Goal: Task Accomplishment & Management: Manage account settings

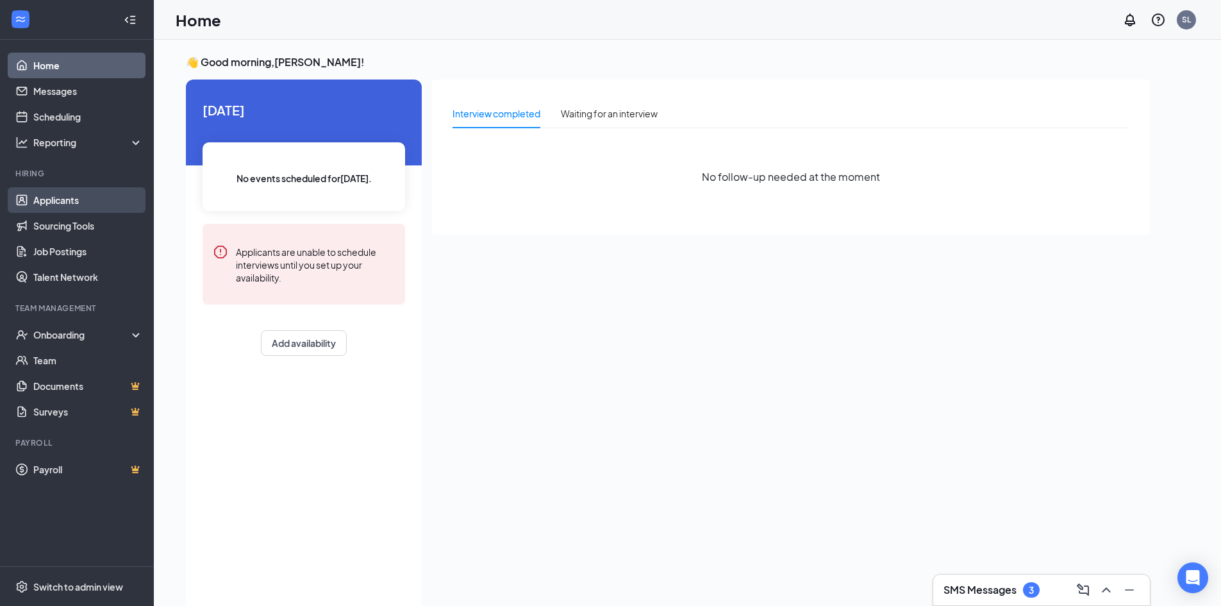
click at [87, 202] on link "Applicants" at bounding box center [88, 200] width 110 height 26
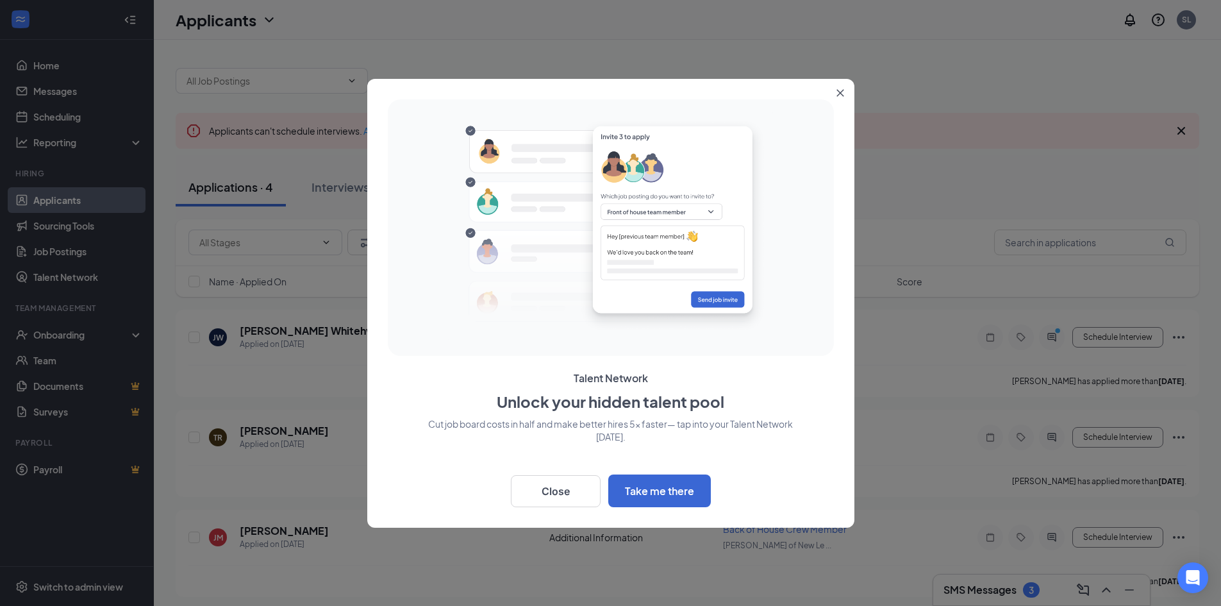
click at [837, 93] on icon "Close" at bounding box center [841, 93] width 8 height 8
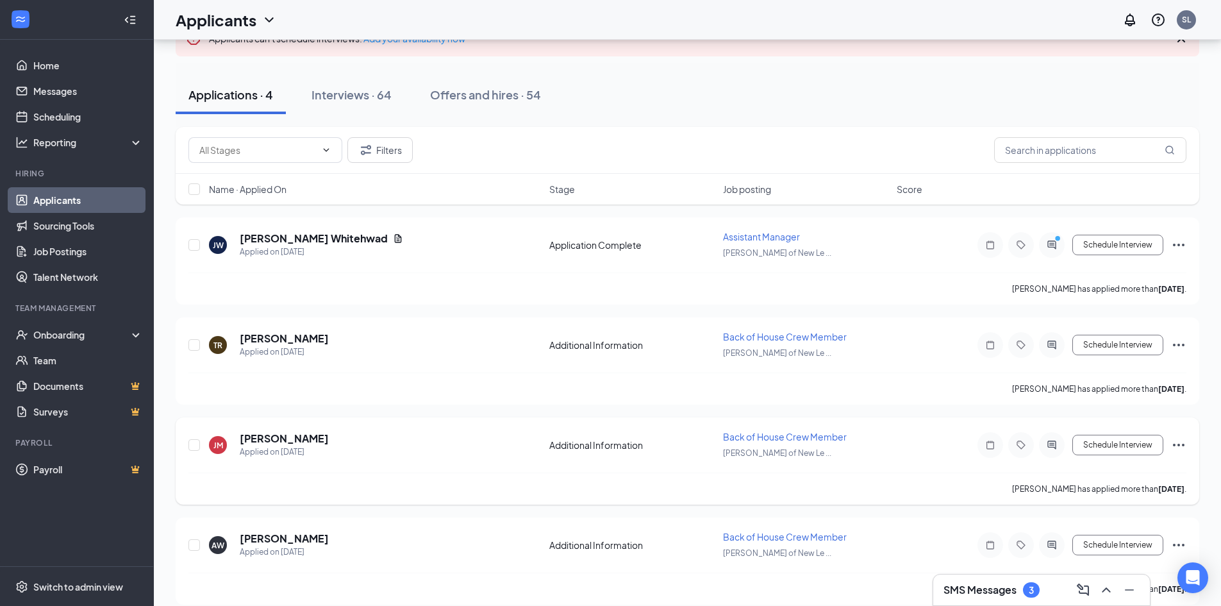
scroll to position [106, 0]
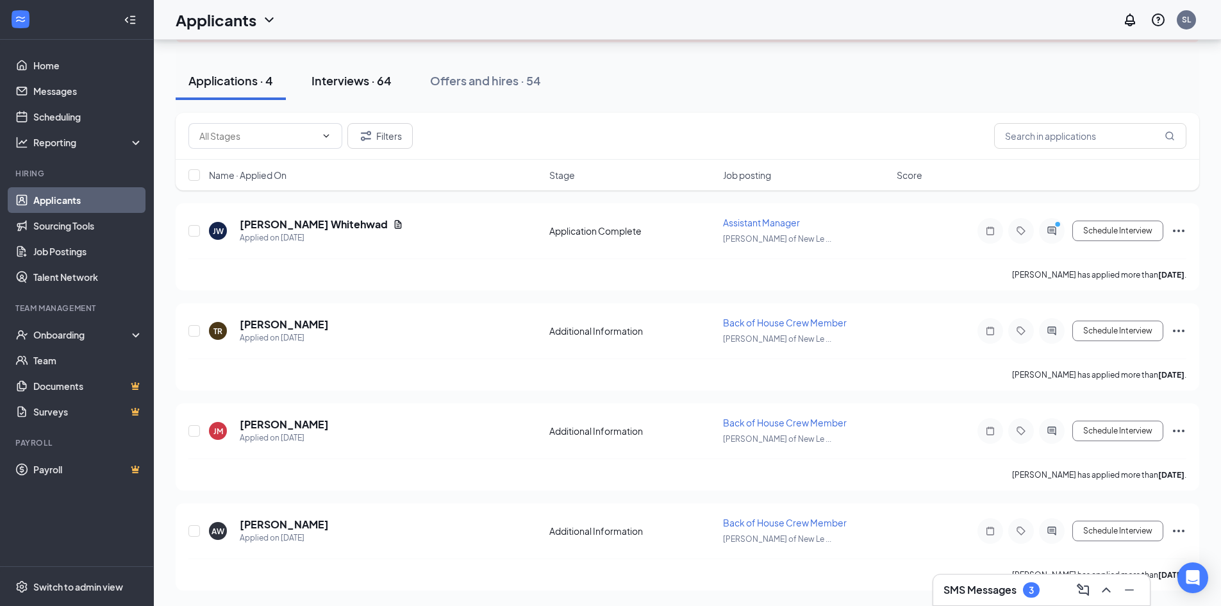
click at [341, 71] on button "Interviews · 64" at bounding box center [352, 81] width 106 height 38
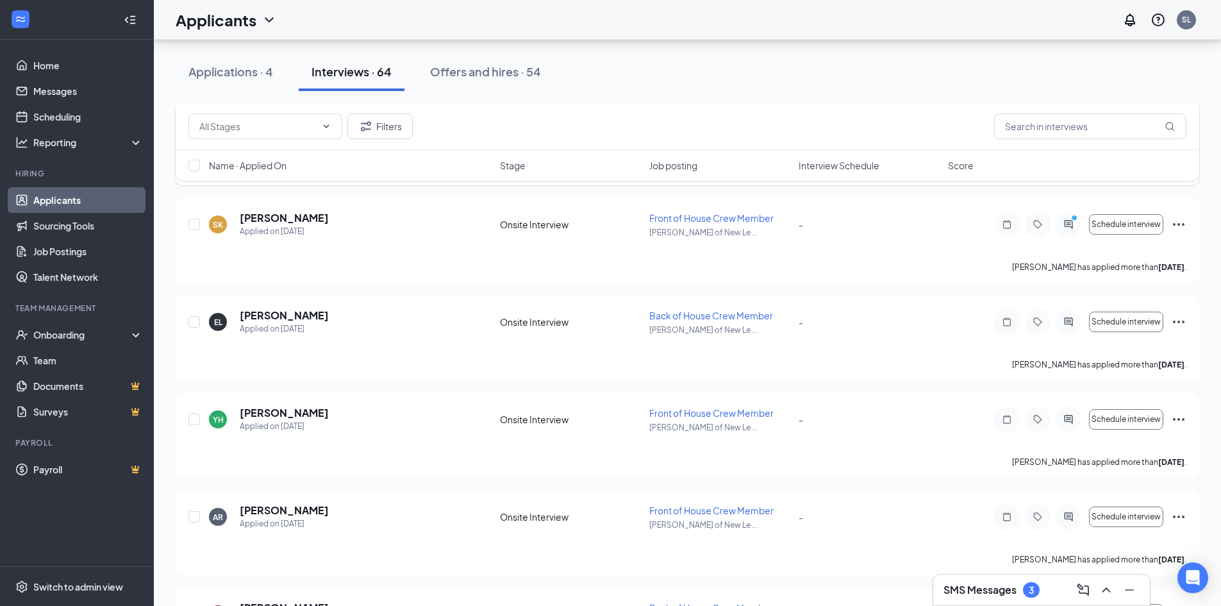
scroll to position [1282, 0]
click at [1137, 323] on span "Schedule interview" at bounding box center [1126, 320] width 69 height 9
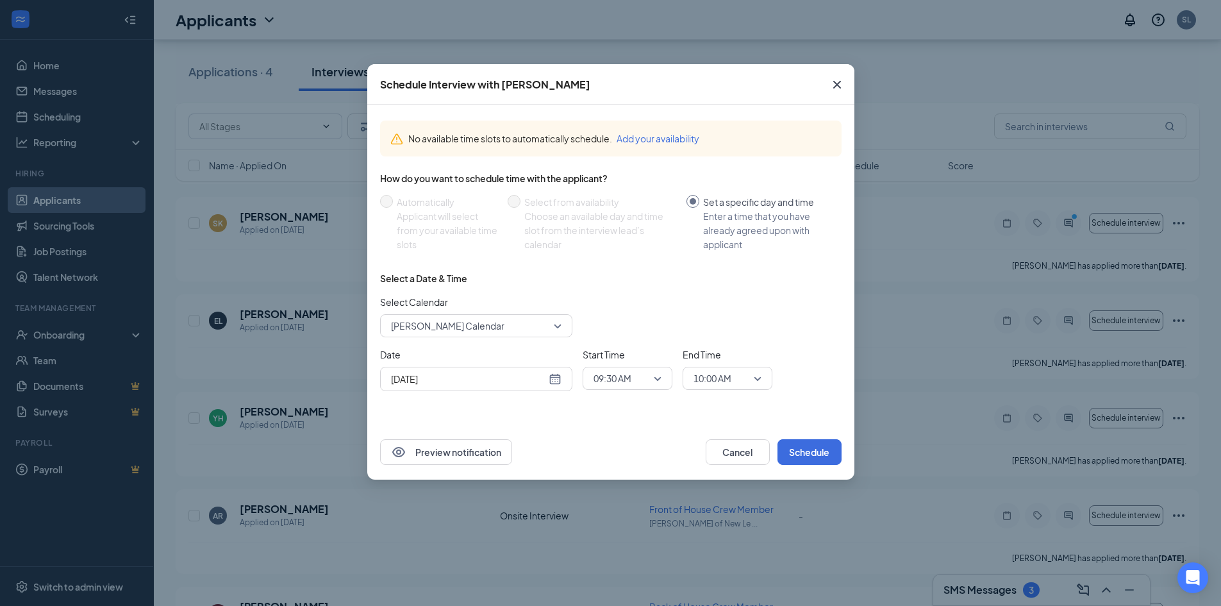
click at [655, 376] on span "09:30 AM" at bounding box center [628, 378] width 68 height 19
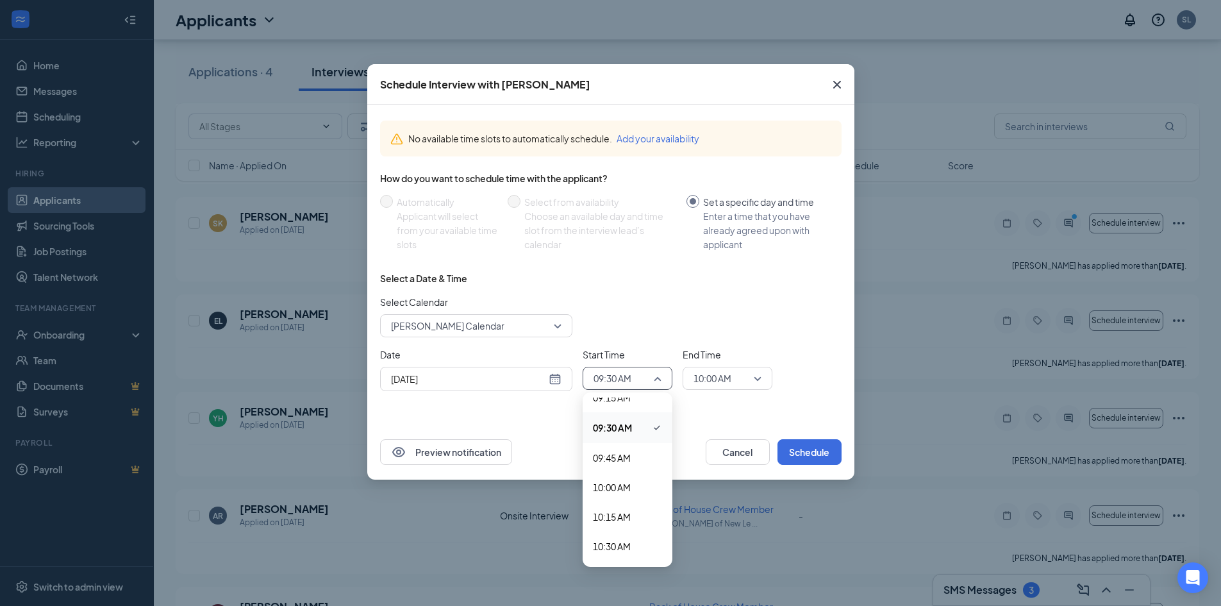
scroll to position [1119, 0]
click at [627, 476] on span "10:00 AM" at bounding box center [612, 474] width 38 height 14
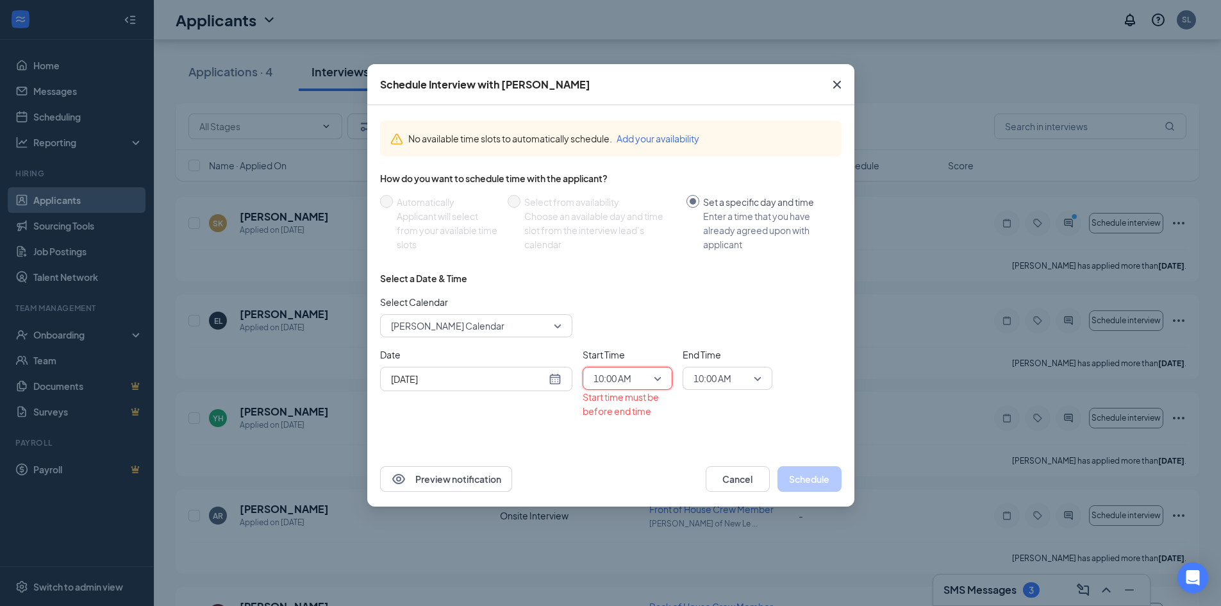
click at [753, 379] on span "10:00 AM" at bounding box center [728, 378] width 68 height 19
click at [706, 531] on span "11:00 AM" at bounding box center [712, 537] width 38 height 14
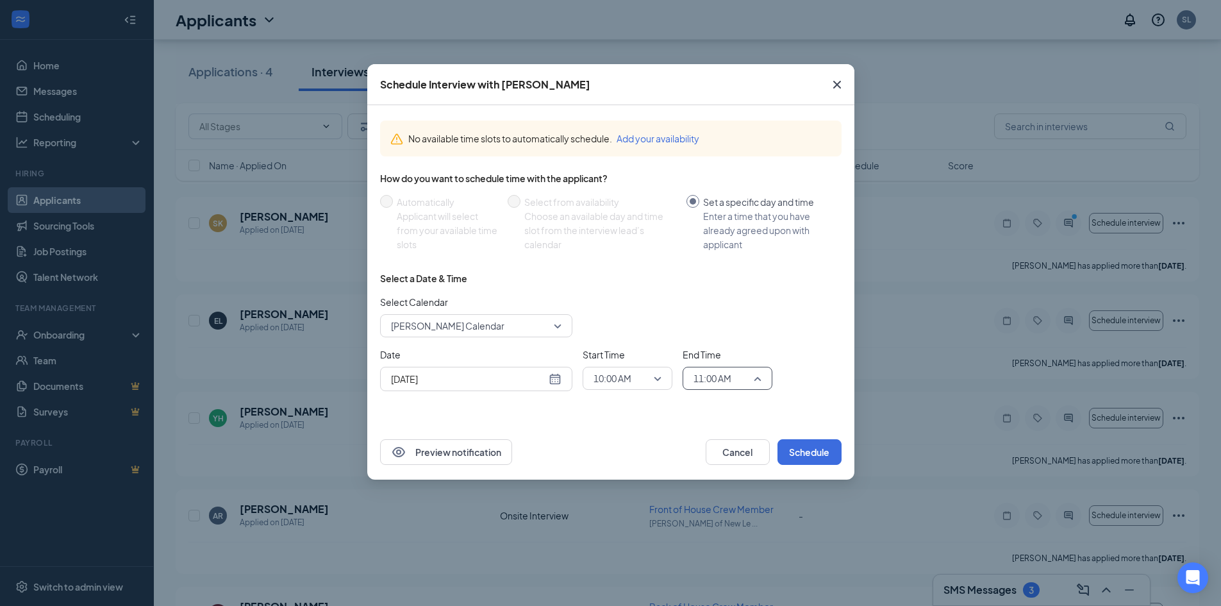
click at [758, 376] on span "11:00 AM" at bounding box center [728, 378] width 68 height 19
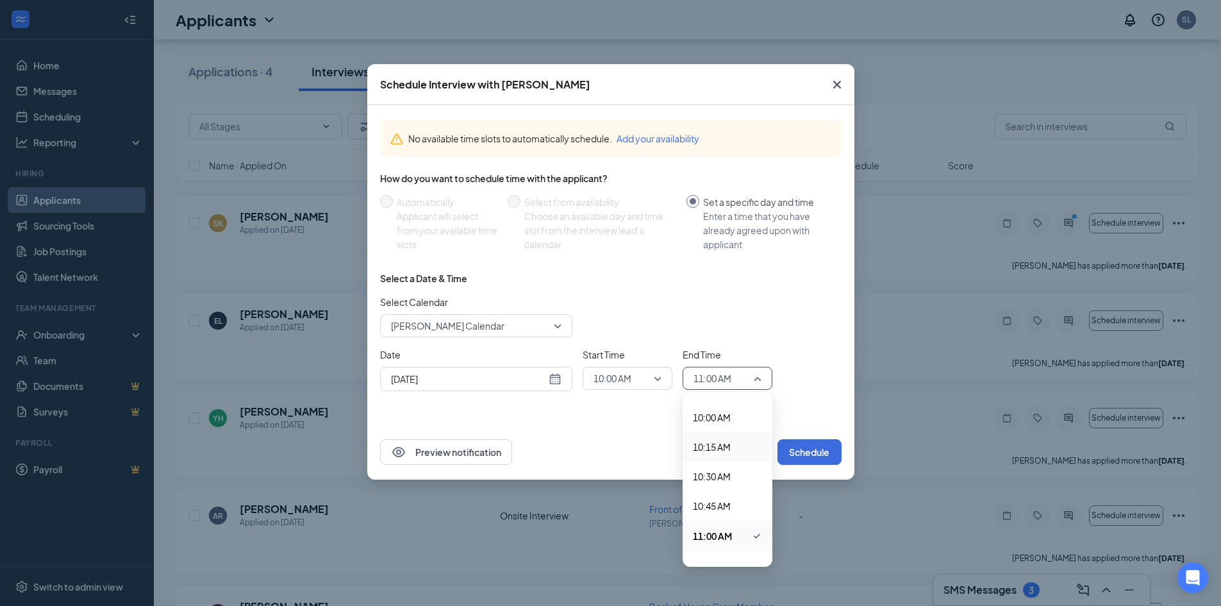
click at [729, 447] on span "10:15 AM" at bounding box center [712, 447] width 38 height 14
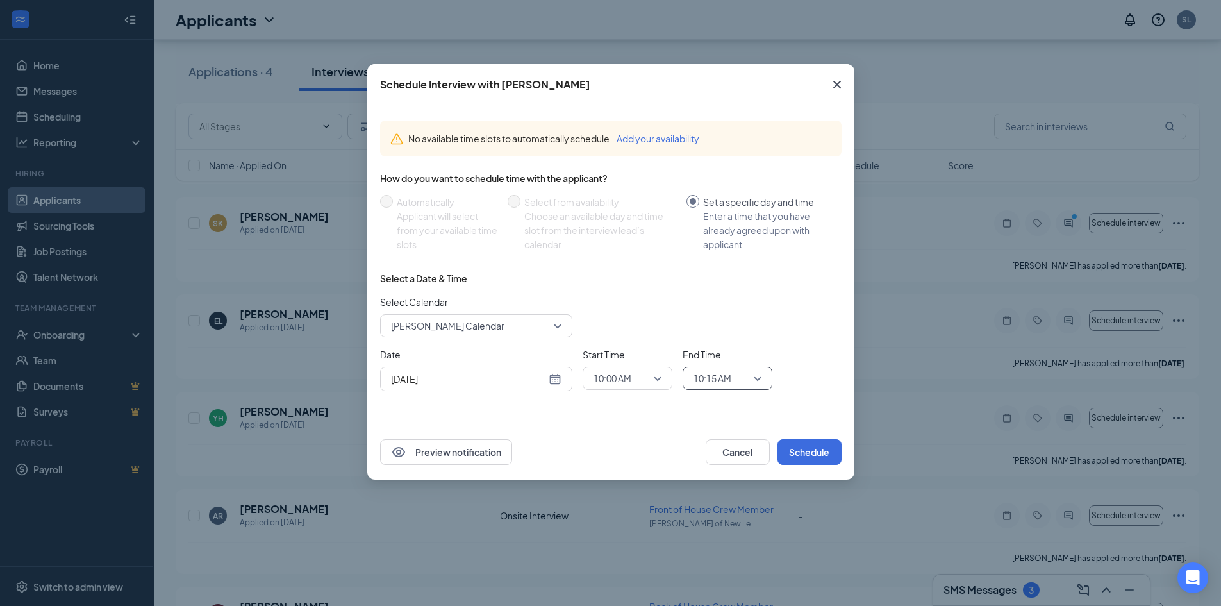
click at [556, 376] on div "[DATE]" at bounding box center [476, 379] width 171 height 14
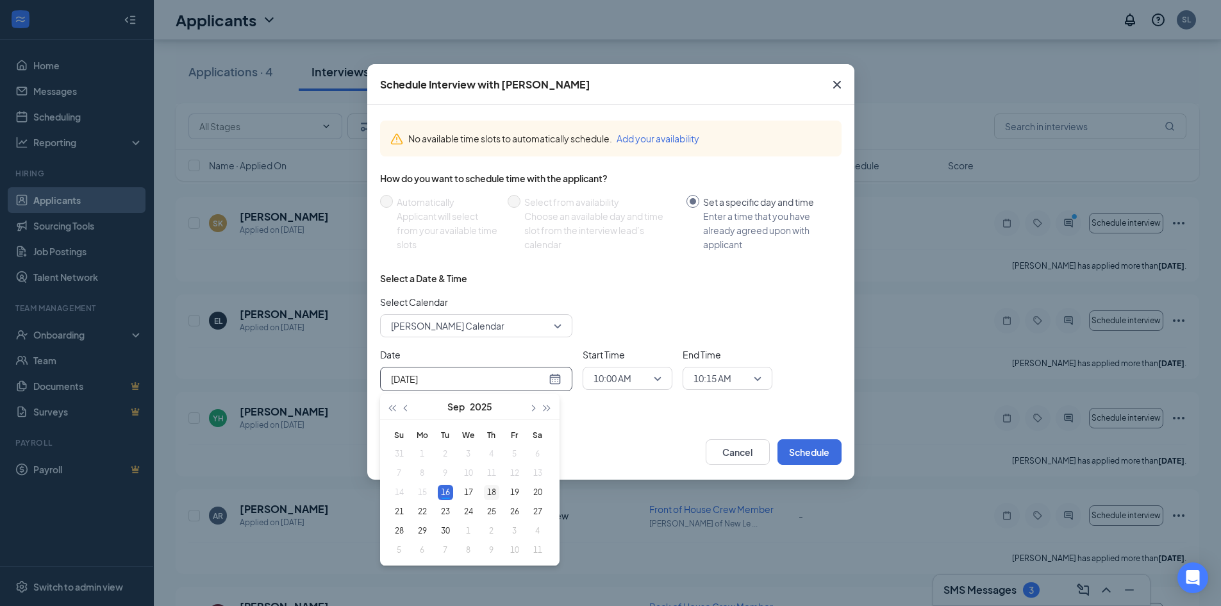
type input "[DATE]"
click at [489, 490] on div "18" at bounding box center [491, 492] width 15 height 15
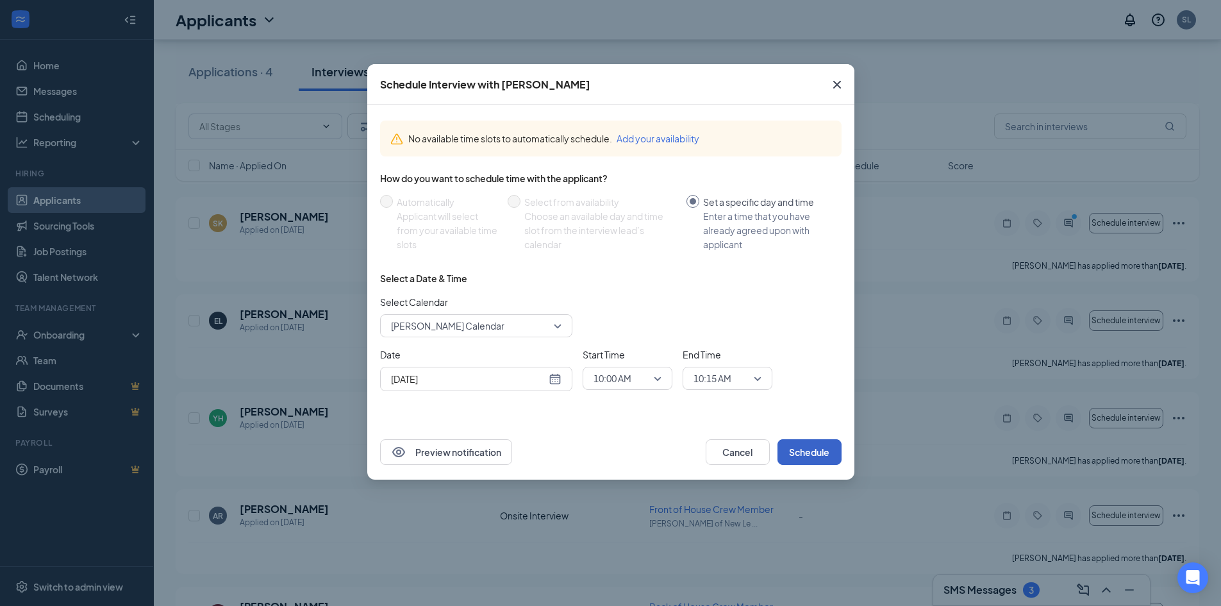
click at [803, 450] on button "Schedule" at bounding box center [810, 452] width 64 height 26
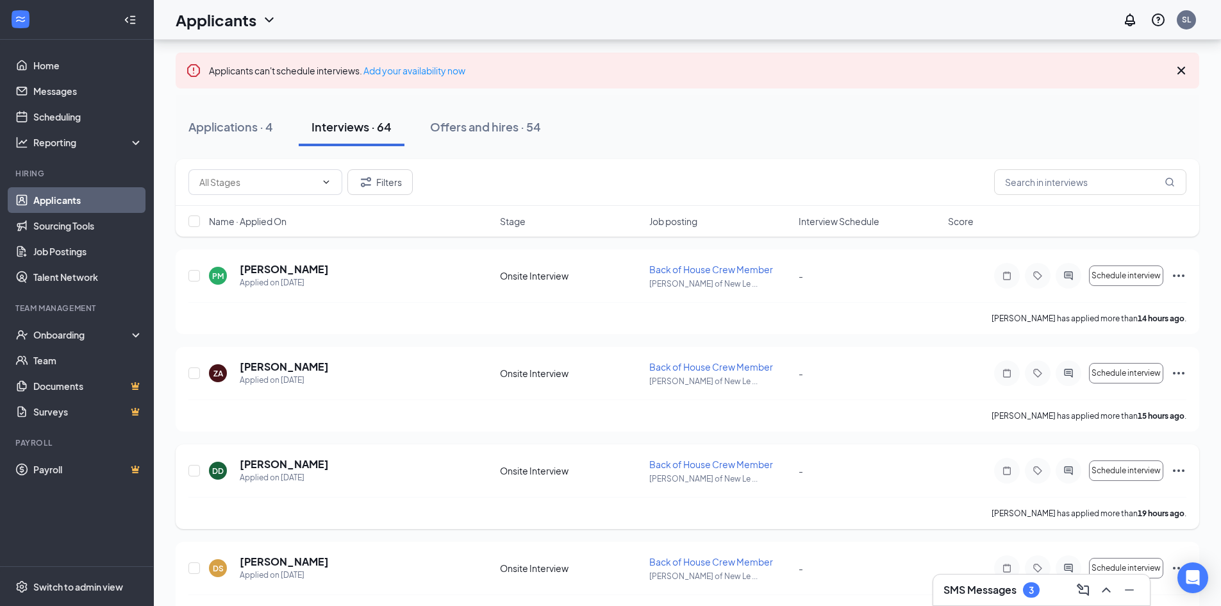
scroll to position [0, 0]
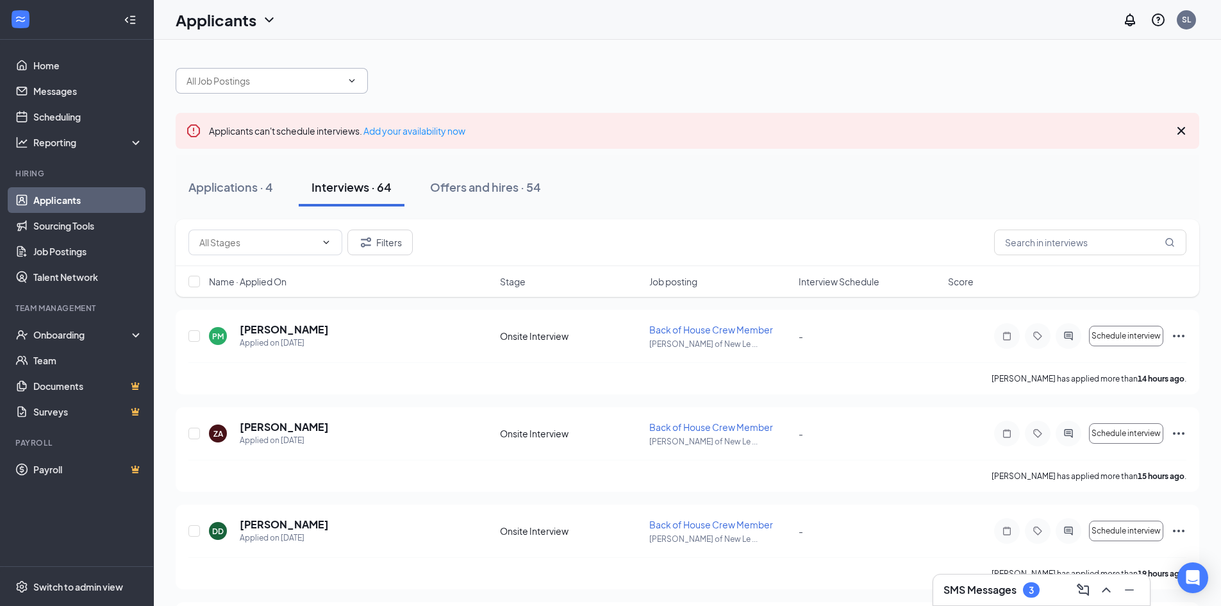
click at [352, 80] on icon "ChevronDown" at bounding box center [352, 81] width 10 height 10
click at [351, 79] on icon "ChevronDown" at bounding box center [352, 81] width 10 height 10
click at [349, 79] on icon "ChevronDown" at bounding box center [352, 81] width 10 height 10
type input "ass"
drag, startPoint x: 279, startPoint y: 79, endPoint x: 121, endPoint y: 71, distance: 157.9
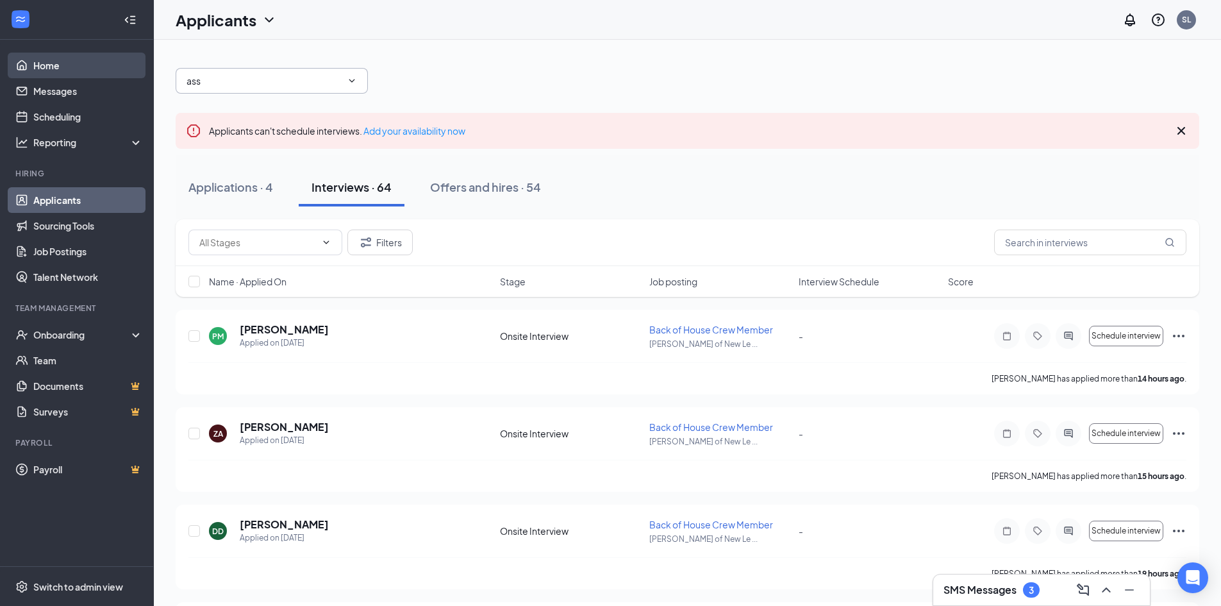
click at [230, 192] on div "Applications · 4" at bounding box center [230, 187] width 85 height 16
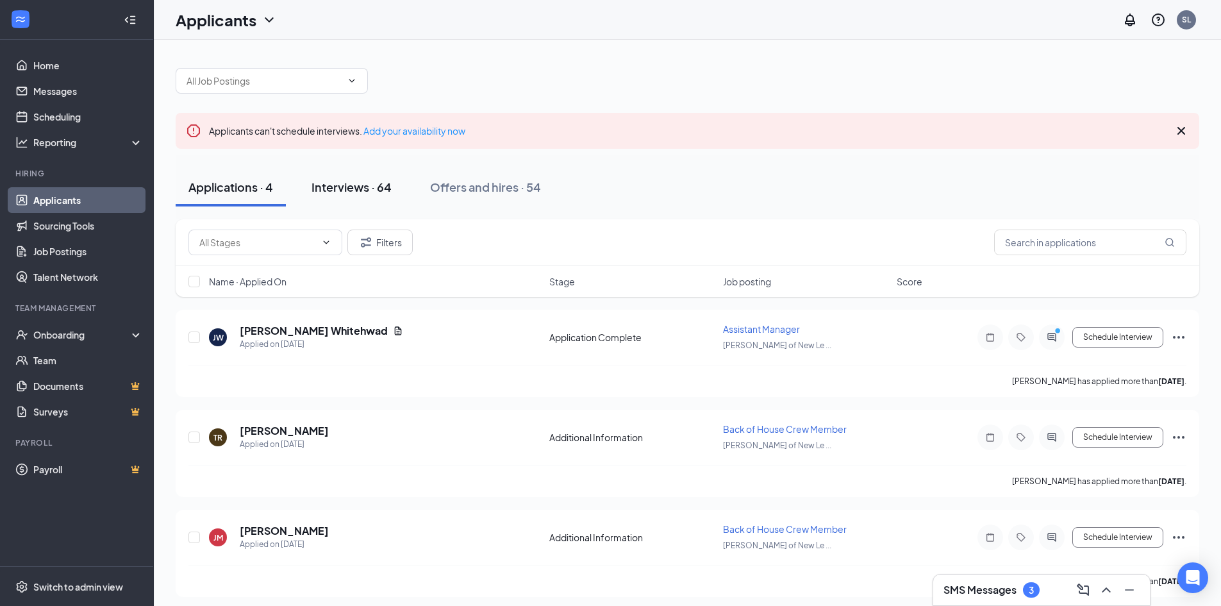
click at [355, 186] on div "Interviews · 64" at bounding box center [352, 187] width 80 height 16
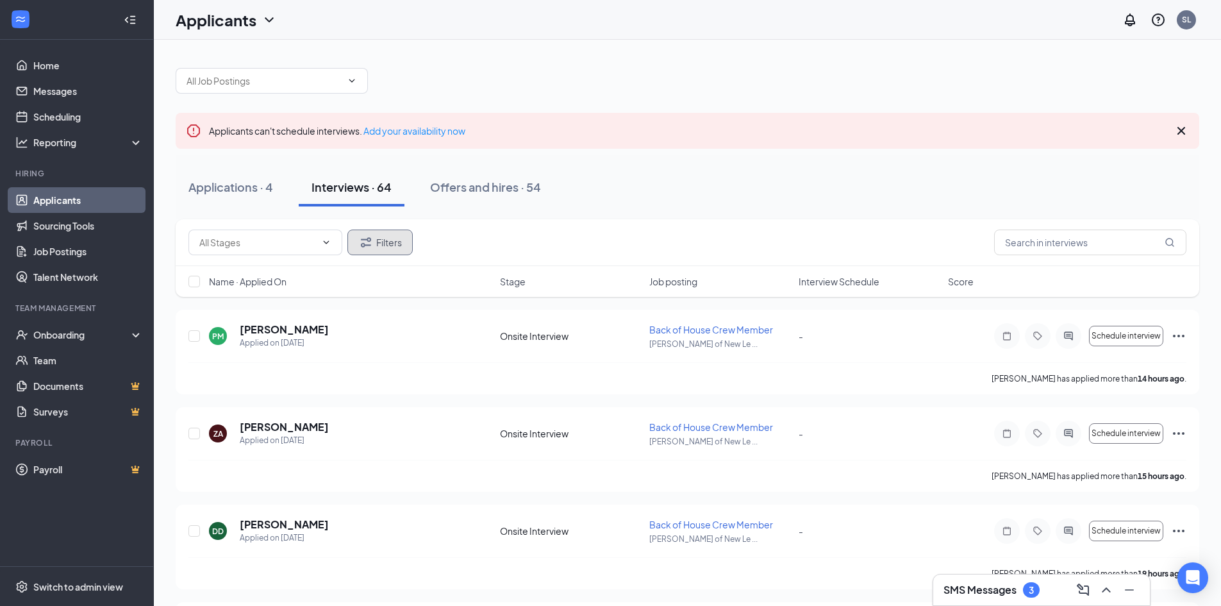
click at [379, 240] on button "Filters" at bounding box center [379, 243] width 65 height 26
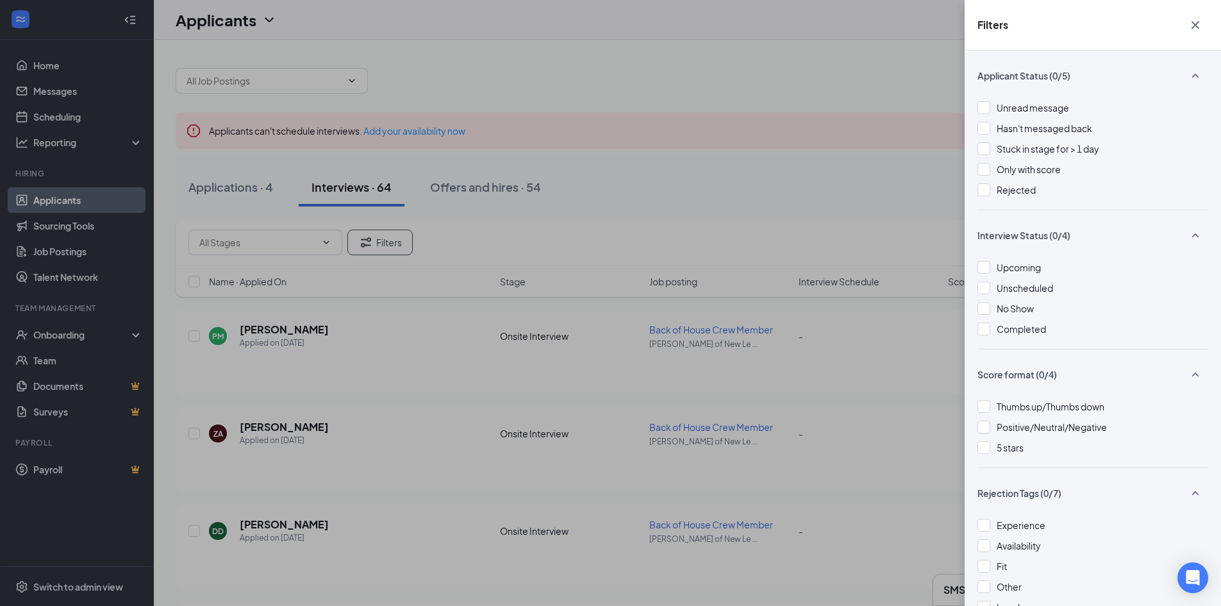
click at [801, 51] on div "Filters Applicant Status (0/5) Unread message Hasn't messaged back Stuck in sta…" at bounding box center [610, 303] width 1221 height 606
